Goal: Task Accomplishment & Management: Manage account settings

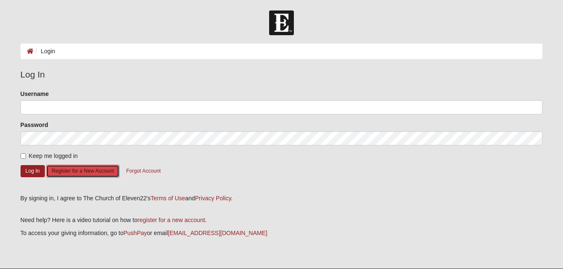
click at [97, 168] on button "Register for a New Account" at bounding box center [82, 171] width 73 height 13
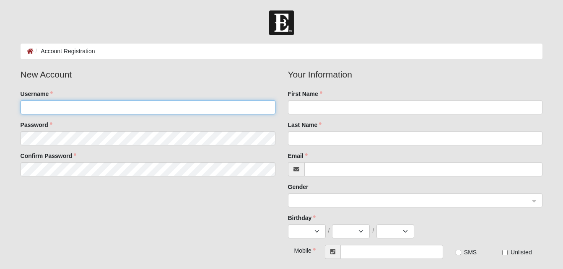
click at [81, 104] on input "Username" at bounding box center [148, 107] width 255 height 14
type input "bradjill"
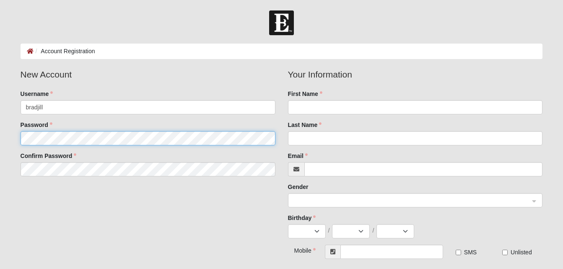
click at [98, 135] on fieldset "New Account Username bradjill Password Confirm Password" at bounding box center [148, 125] width 268 height 115
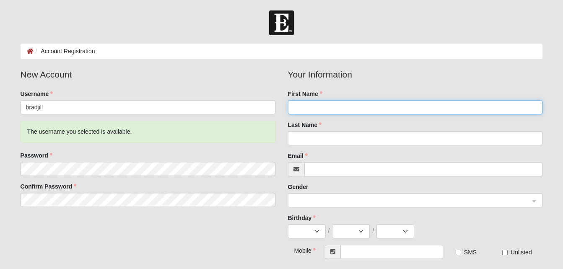
click at [321, 110] on input "First Name" at bounding box center [415, 107] width 255 height 14
type input "[PERSON_NAME]"
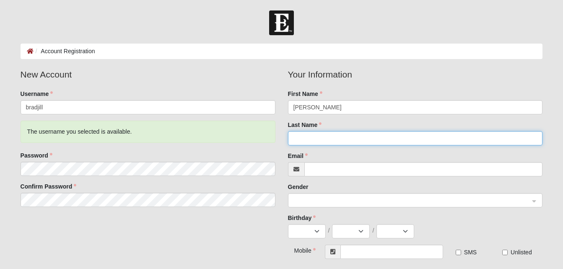
type input "[PERSON_NAME]"
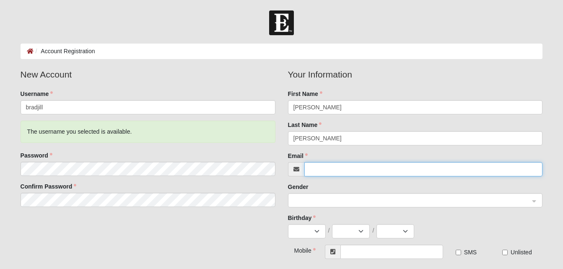
type input "[EMAIL_ADDRESS][DOMAIN_NAME]"
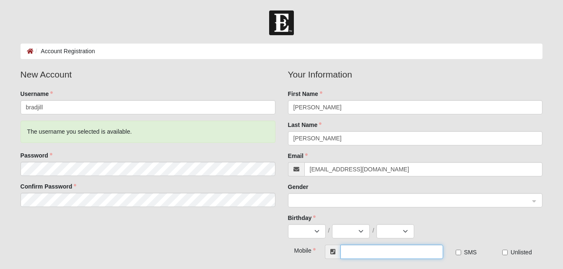
type input "[PHONE_NUMBER]"
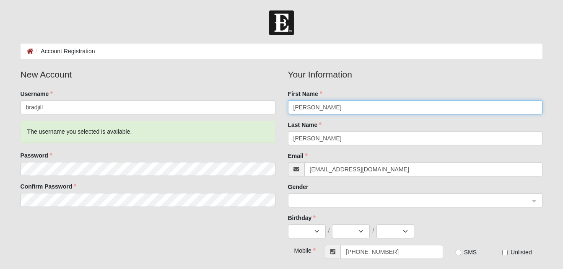
click at [348, 198] on span at bounding box center [412, 200] width 237 height 9
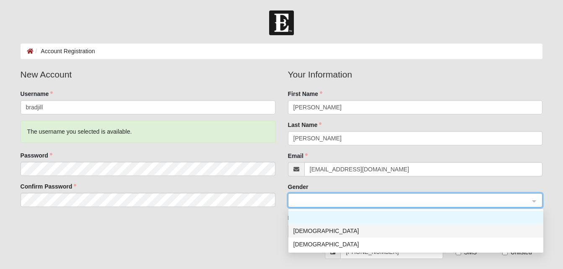
click at [340, 235] on div "[DEMOGRAPHIC_DATA]" at bounding box center [416, 230] width 245 height 9
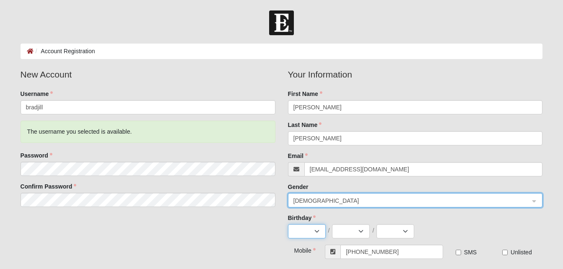
click at [317, 233] on select "Jan Feb Mar Apr May Jun Jul Aug Sep Oct Nov Dec" at bounding box center [307, 231] width 38 height 14
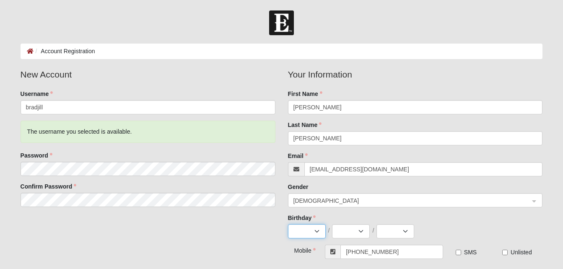
select select "2"
click at [288, 224] on select "Jan Feb Mar Apr May Jun Jul Aug Sep Oct Nov Dec" at bounding box center [307, 231] width 38 height 14
click at [361, 229] on select "1 2 3 4 5 6 7 8 9 10 11 12 13 14 15 16 17 18 19 20 21 22 23 24 25 26 27 28 29" at bounding box center [351, 231] width 38 height 14
select select "28"
click at [332, 224] on select "1 2 3 4 5 6 7 8 9 10 11 12 13 14 15 16 17 18 19 20 21 22 23 24 25 26 27 28 29" at bounding box center [351, 231] width 38 height 14
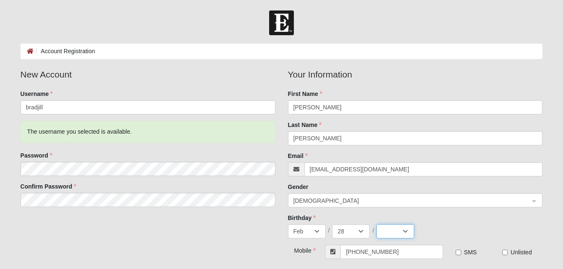
click at [403, 232] on select "2025 2024 2023 2022 2021 2020 2019 2018 2017 2016 2015 2014 2013 2012 2011 2010…" at bounding box center [396, 231] width 38 height 14
select select "1969"
click at [377, 224] on select "2025 2024 2023 2022 2021 2020 2019 2018 2017 2016 2015 2014 2013 2012 2011 2010…" at bounding box center [396, 231] width 38 height 14
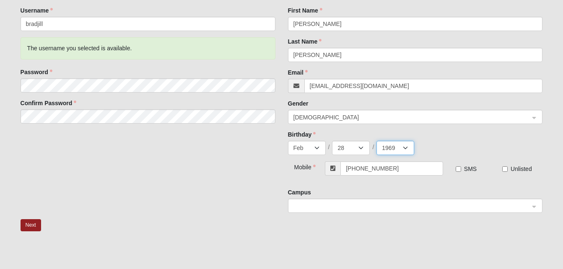
scroll to position [84, 0]
click at [535, 206] on div at bounding box center [416, 206] width 254 height 14
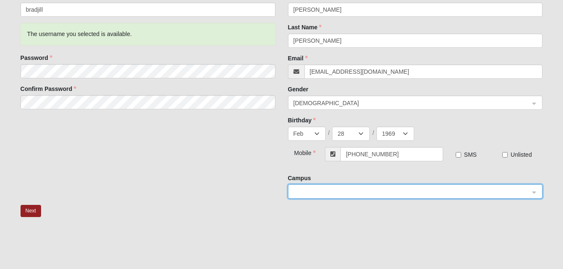
scroll to position [101, 0]
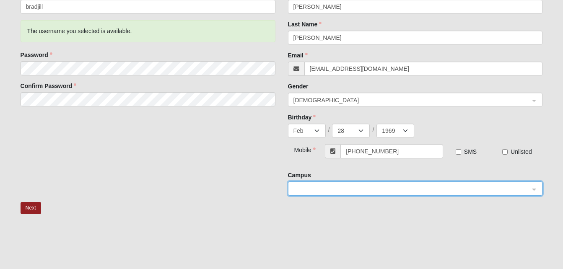
click at [537, 185] on div at bounding box center [416, 189] width 254 height 14
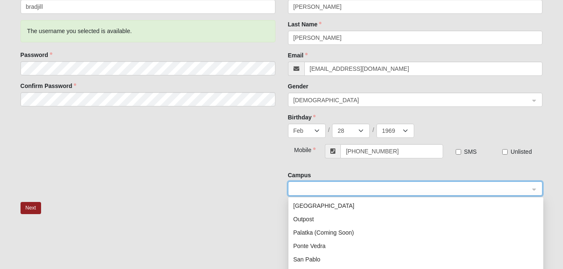
scroll to position [107, 0]
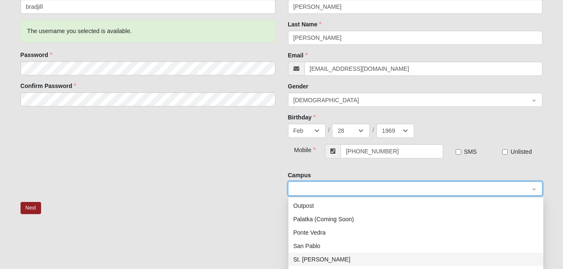
click at [314, 257] on div "St. Johns" at bounding box center [416, 259] width 245 height 9
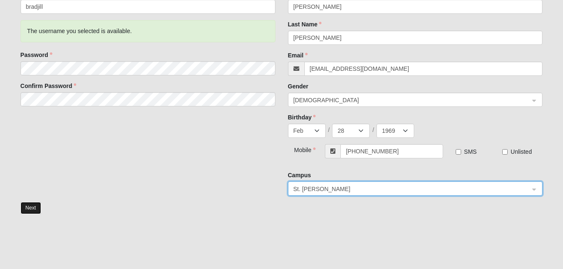
click at [28, 208] on button "Next" at bounding box center [31, 208] width 21 height 12
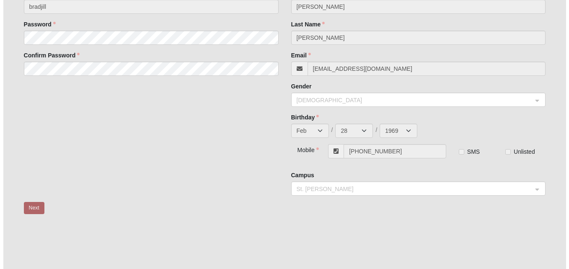
scroll to position [0, 0]
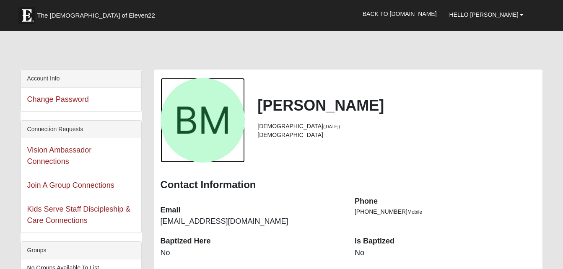
click at [220, 125] on div "View Fullsize Photo" at bounding box center [203, 120] width 85 height 85
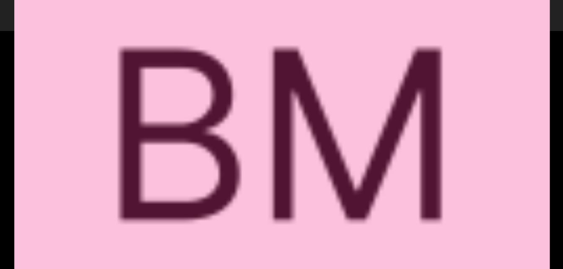
click at [220, 125] on div "View Fullsize Photo" at bounding box center [281, 134] width 535 height 535
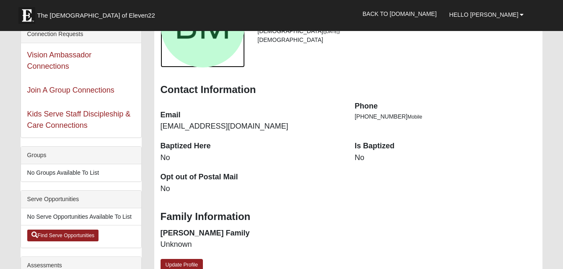
scroll to position [101, 0]
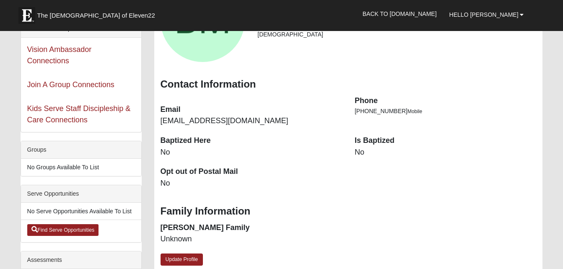
click at [372, 153] on dd "No" at bounding box center [446, 152] width 182 height 11
click at [190, 257] on link "Update Profile" at bounding box center [182, 260] width 43 height 12
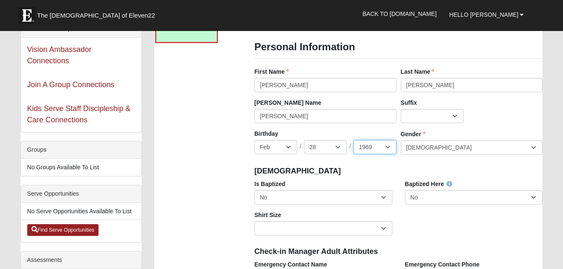
click at [387, 146] on select "2025 2024 2023 2022 2021 2020 2019 2018 2017 2016 2015 2014 2013 2012 2011 2010…" at bounding box center [375, 147] width 43 height 14
select select "1967"
click at [354, 140] on select "2025 2024 2023 2022 2021 2020 2019 2018 2017 2016 2015 2014 2013 2012 2011 2010…" at bounding box center [375, 147] width 43 height 14
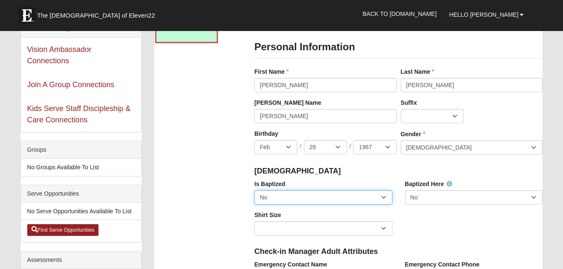
click at [386, 195] on select "No Yes" at bounding box center [324, 197] width 138 height 14
select select "True"
click at [255, 190] on select "No Yes" at bounding box center [324, 197] width 138 height 14
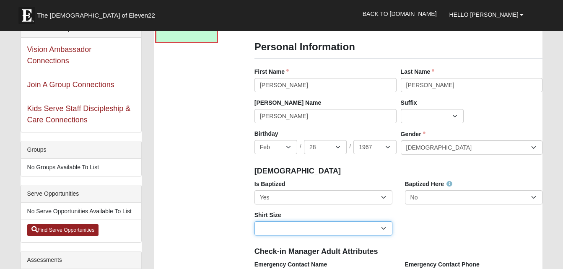
click at [385, 229] on select "Adult Small Adult Medium Adult Large Adult XL Adult XXL Adult 3XL Adult 4XL You…" at bounding box center [324, 228] width 138 height 14
select select "Adult Large"
click at [255, 221] on select "Adult Small Adult Medium Adult Large Adult XL Adult XXL Adult 3XL Adult 4XL You…" at bounding box center [324, 228] width 138 height 14
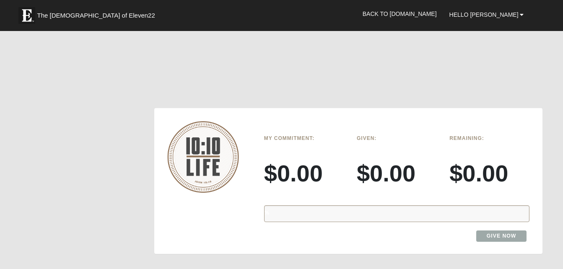
scroll to position [1269, 0]
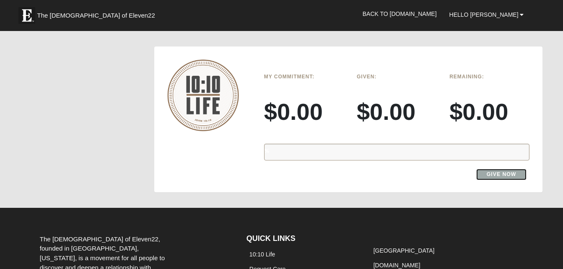
click at [504, 176] on link "Give Now" at bounding box center [501, 174] width 51 height 11
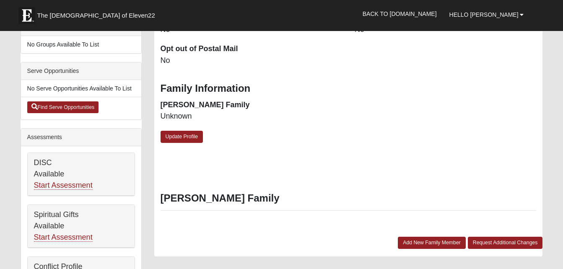
scroll to position [240, 0]
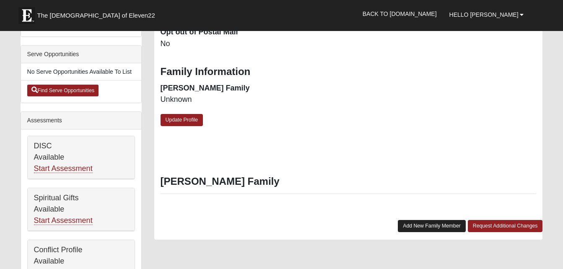
click at [422, 225] on link "Add New Family Member" at bounding box center [432, 226] width 68 height 12
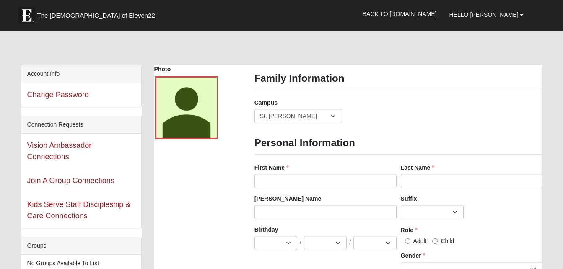
scroll to position [0, 0]
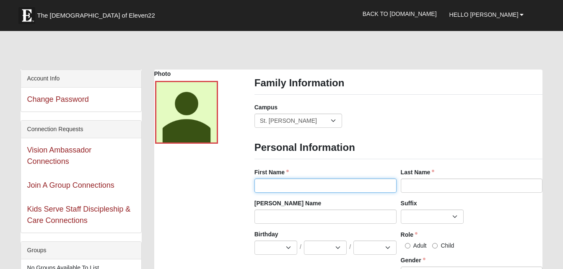
click at [333, 187] on input "First Name" at bounding box center [326, 186] width 142 height 14
type input "jill"
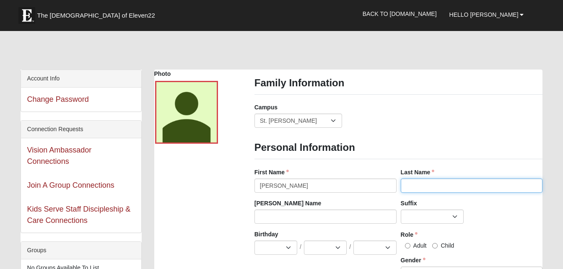
click at [429, 183] on input "Last Name" at bounding box center [472, 186] width 142 height 14
type input "markey"
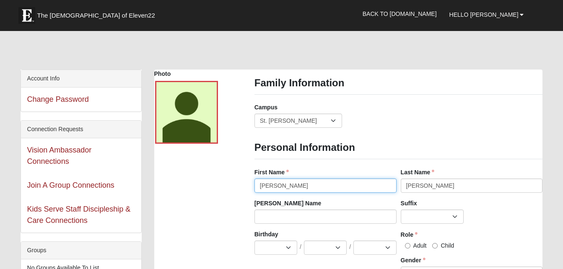
click at [259, 186] on input "jill" at bounding box center [326, 186] width 142 height 14
click at [275, 182] on input "jill" at bounding box center [326, 186] width 142 height 14
type input "j"
type input "Jill"
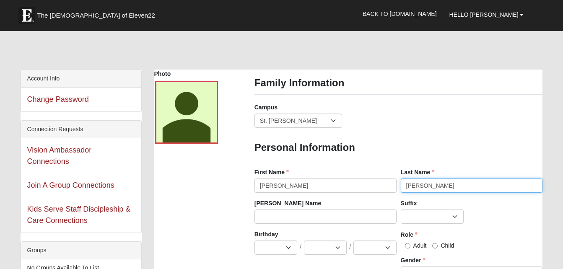
click at [412, 185] on input "markey" at bounding box center [472, 186] width 142 height 14
type input "Markey"
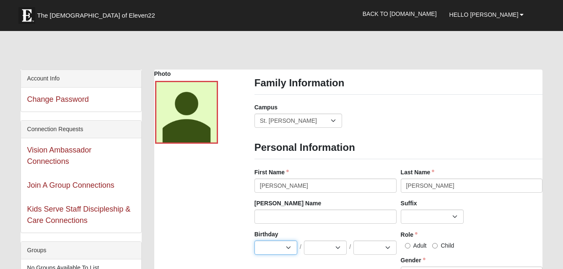
click at [289, 249] on select "Jan Feb Mar Apr May Jun Jul Aug Sep Oct Nov Dec" at bounding box center [276, 248] width 43 height 14
select select "1"
click at [255, 241] on select "Jan Feb Mar Apr May Jun Jul Aug Sep Oct Nov Dec" at bounding box center [276, 248] width 43 height 14
click at [338, 243] on select "1 2 3 4 5 6 7 8 9 10 11 12 13 14 15 16 17 18 19 20 21 22 23 24 25 26 27 28 29 3…" at bounding box center [325, 248] width 43 height 14
select select "30"
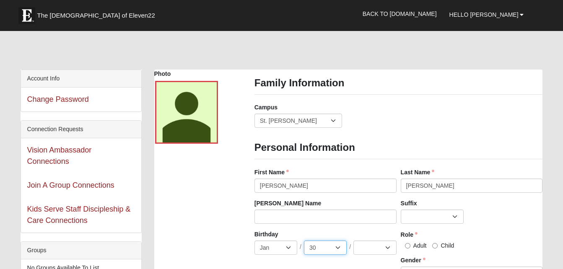
click at [304, 241] on select "1 2 3 4 5 6 7 8 9 10 11 12 13 14 15 16 17 18 19 20 21 22 23 24 25 26 27 28 29 3…" at bounding box center [325, 248] width 43 height 14
click at [389, 248] on select "2025 2024 2023 2022 2021 2020 2019 2018 2017 2016 2015 2014 2013 2012 2011 2010…" at bounding box center [375, 248] width 43 height 14
select select "1968"
click at [354, 241] on select "2025 2024 2023 2022 2021 2020 2019 2018 2017 2016 2015 2014 2013 2012 2011 2010…" at bounding box center [375, 248] width 43 height 14
click at [407, 247] on input "Adult" at bounding box center [407, 245] width 5 height 5
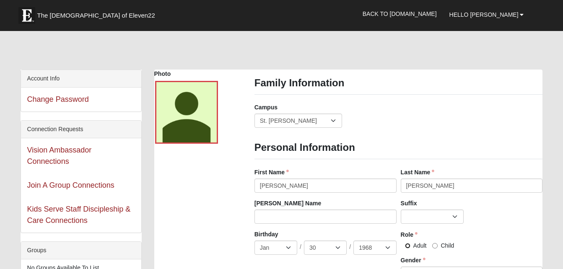
radio input "true"
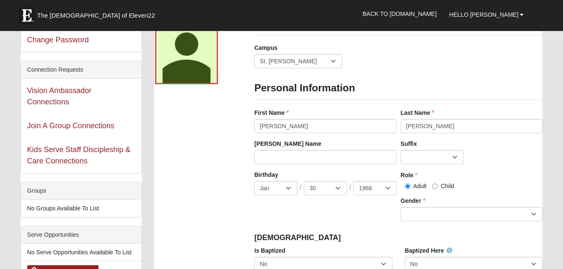
scroll to position [67, 0]
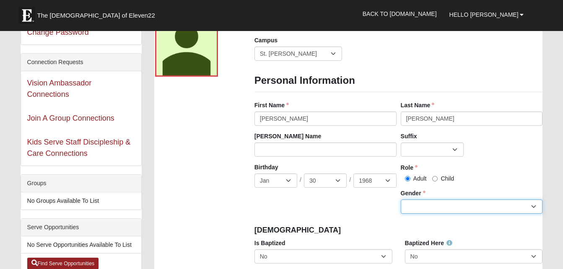
click at [532, 210] on select "Male Female" at bounding box center [472, 207] width 142 height 14
select select "[DEMOGRAPHIC_DATA]"
click at [401, 200] on select "Male Female" at bounding box center [472, 207] width 142 height 14
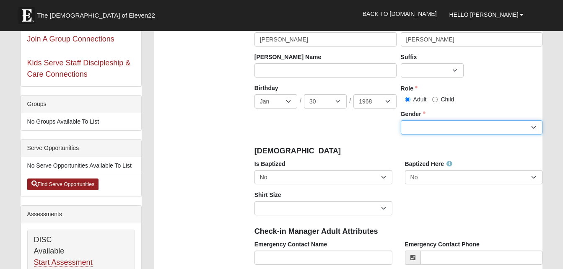
scroll to position [151, 0]
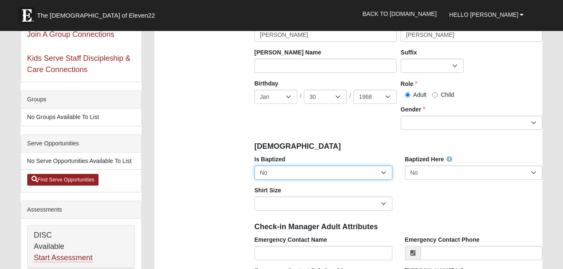
click at [384, 173] on select "No Yes" at bounding box center [324, 173] width 138 height 14
select select "True"
click at [255, 166] on select "No Yes" at bounding box center [324, 173] width 138 height 14
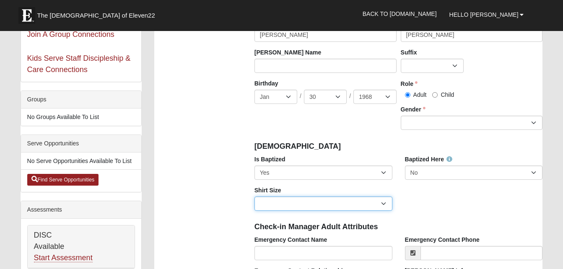
click at [351, 205] on select "Adult Small Adult Medium Adult Large Adult XL Adult XXL Adult 3XL Adult 4XL You…" at bounding box center [324, 204] width 138 height 14
select select "Adult Small"
click at [255, 197] on select "Adult Small Adult Medium Adult Large Adult XL Adult XXL Adult 3XL Adult 4XL You…" at bounding box center [324, 204] width 138 height 14
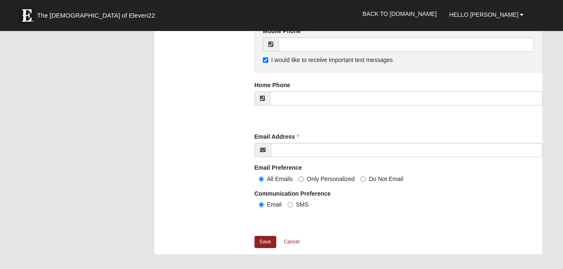
scroll to position [822, 0]
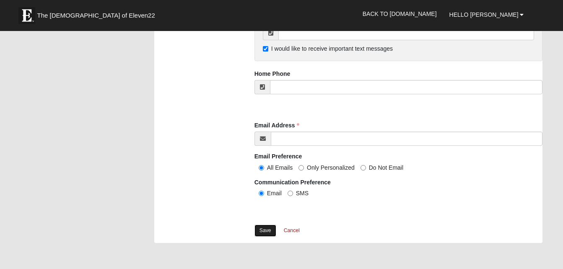
click at [267, 234] on link "Save" at bounding box center [266, 231] width 22 height 12
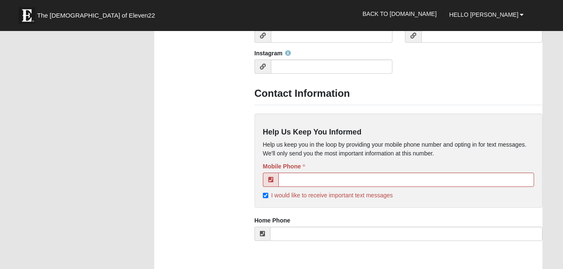
scroll to position [727, 0]
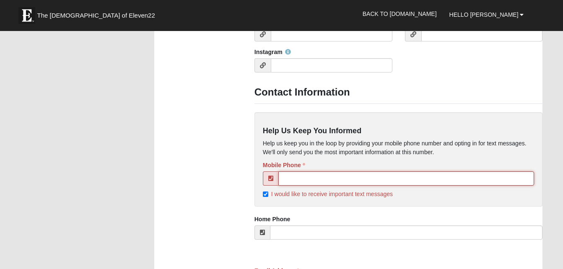
click at [332, 176] on input "tel" at bounding box center [406, 179] width 256 height 14
type input "[PHONE_NUMBER]"
type input "Summer [PERSON_NAME]"
type input "9046299790"
type input "brm@tmhlaw.net"
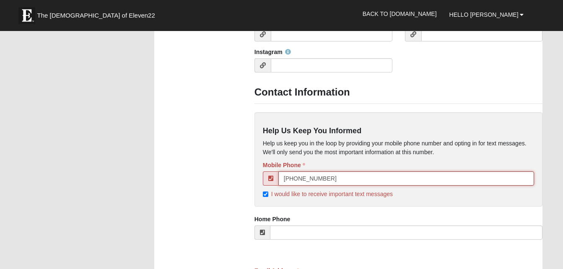
type input "[PHONE_NUMBER]"
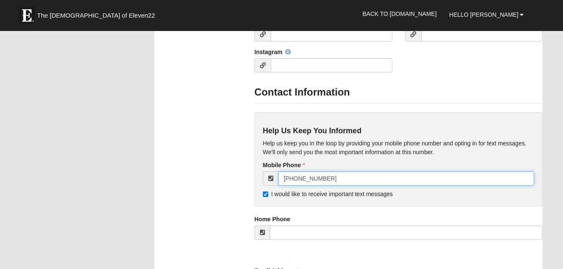
type input "[PHONE_NUMBER]"
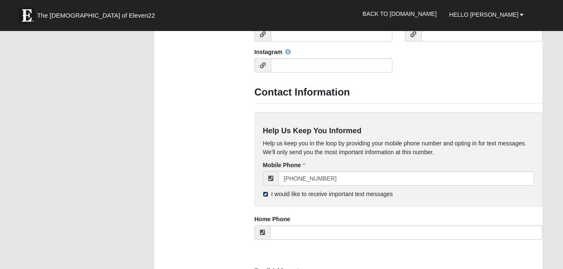
click at [264, 193] on input "I would like to receive important text messages" at bounding box center [265, 194] width 5 height 5
checkbox input "false"
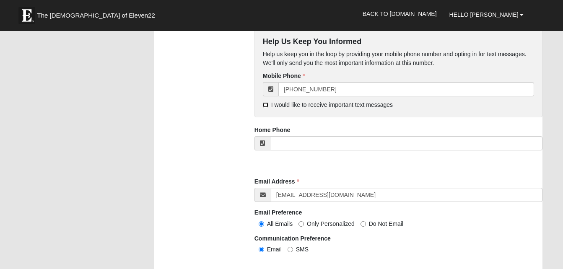
scroll to position [822, 0]
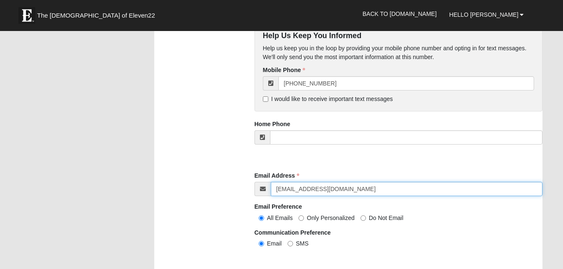
click at [339, 186] on input "brm@tmhlaw.net" at bounding box center [407, 189] width 272 height 14
type input "[EMAIL_ADDRESS][DOMAIN_NAME]"
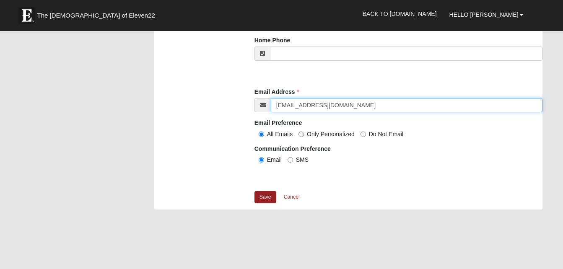
scroll to position [934, 0]
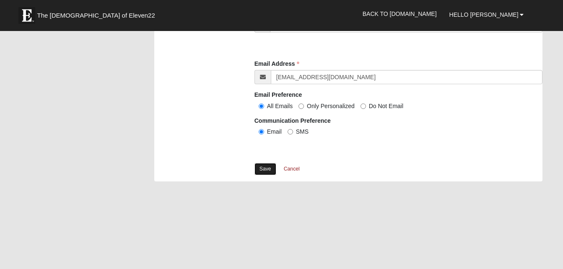
click at [268, 167] on link "Save" at bounding box center [266, 169] width 22 height 12
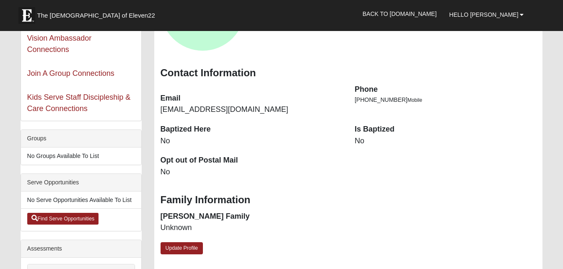
scroll to position [162, 0]
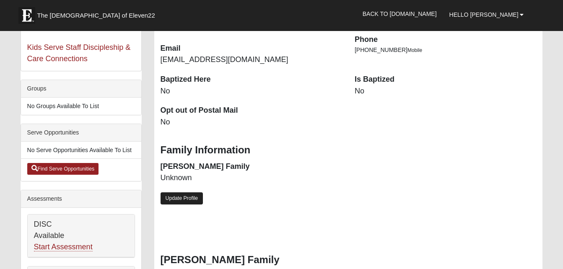
click at [189, 198] on link "Update Profile" at bounding box center [182, 198] width 43 height 12
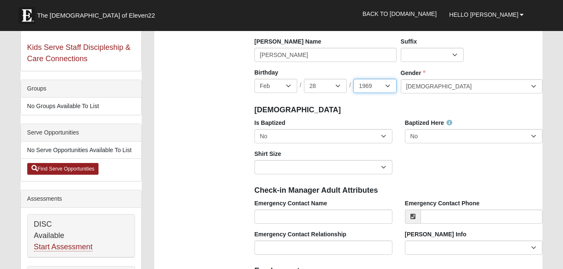
click at [388, 85] on select "2025 2024 2023 2022 2021 2020 2019 2018 2017 2016 2015 2014 2013 2012 2011 2010…" at bounding box center [375, 86] width 43 height 14
select select "1967"
click at [354, 79] on select "2025 2024 2023 2022 2021 2020 2019 2018 2017 2016 2015 2014 2013 2012 2011 2010…" at bounding box center [375, 86] width 43 height 14
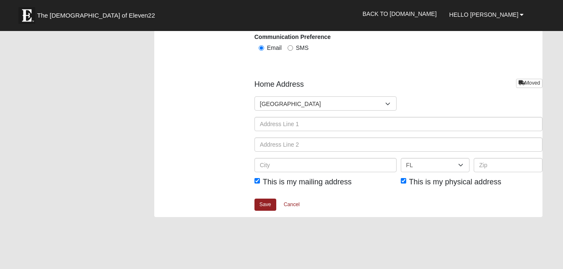
scroll to position [1034, 0]
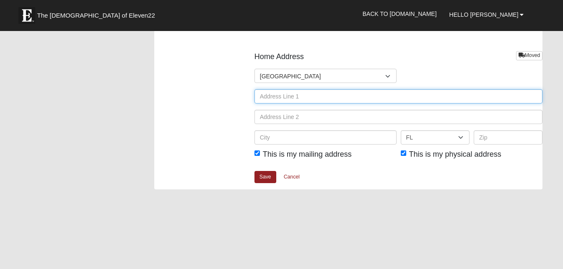
click at [302, 98] on input "text" at bounding box center [399, 96] width 289 height 14
type input "1555 [PERSON_NAME] COURT"
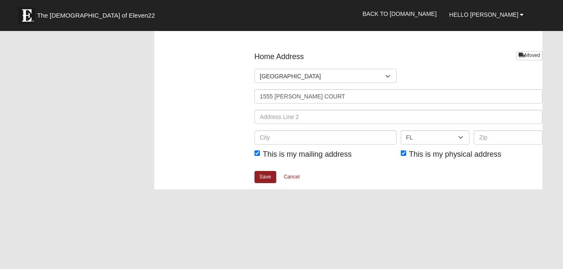
type input "[PERSON_NAME]"
type input "Saint Augustine"
type input "32092"
click at [270, 177] on link "Save" at bounding box center [266, 177] width 22 height 12
